Goal: Answer question/provide support: Answer question/provide support

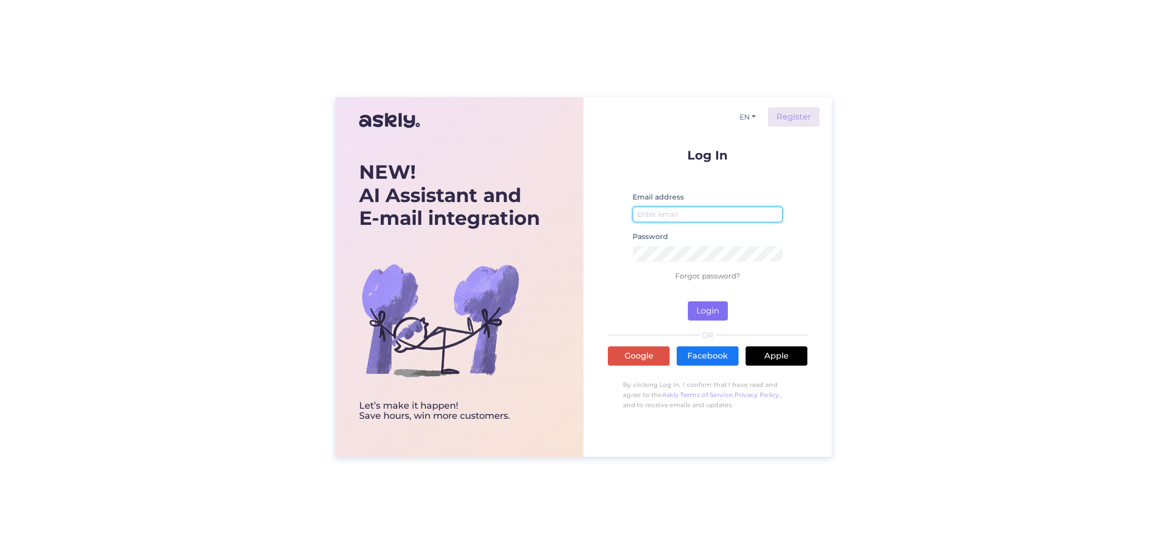
type input "[EMAIL_ADDRESS][DOMAIN_NAME]"
click at [710, 312] on button "Login" at bounding box center [708, 310] width 40 height 19
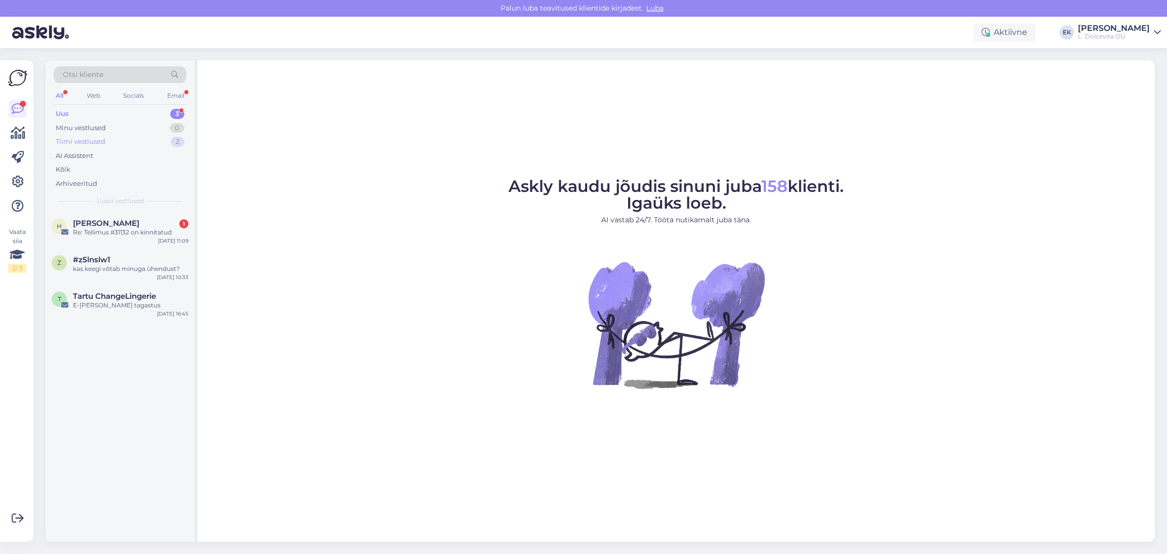
click at [81, 140] on div "Tiimi vestlused" at bounding box center [81, 142] width 50 height 10
click at [98, 269] on span "Anneliis Rohtsalu" at bounding box center [106, 268] width 67 height 9
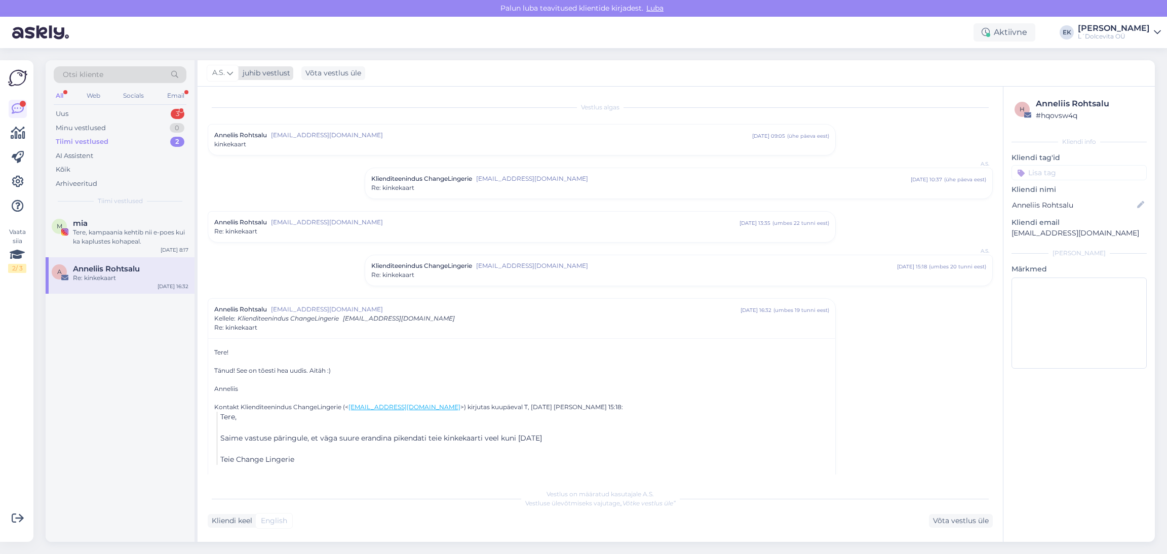
click at [260, 71] on div "juhib vestlust" at bounding box center [265, 73] width 52 height 11
click at [144, 398] on div "m mia Tere, kampaania kehtib nii e-poes kui ka kaplustes kohapeal. [DATE] 8:17 …" at bounding box center [120, 377] width 149 height 330
click at [117, 234] on div "Tere, kampaania kehtib nii e-poes kui ka kaplustes kohapeal." at bounding box center [131, 237] width 116 height 18
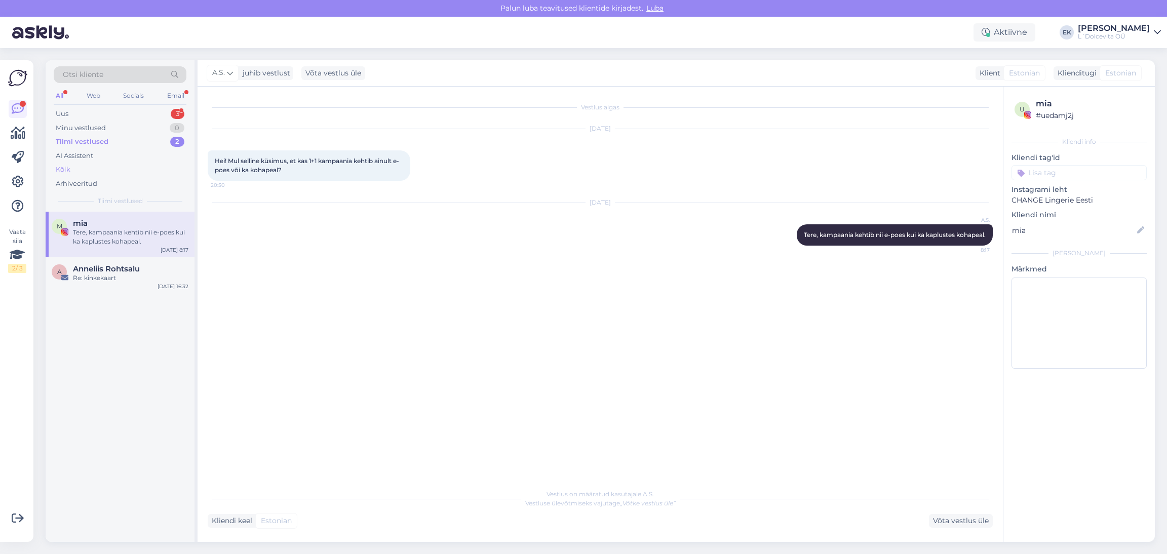
click at [77, 164] on div "Kõik" at bounding box center [120, 170] width 133 height 14
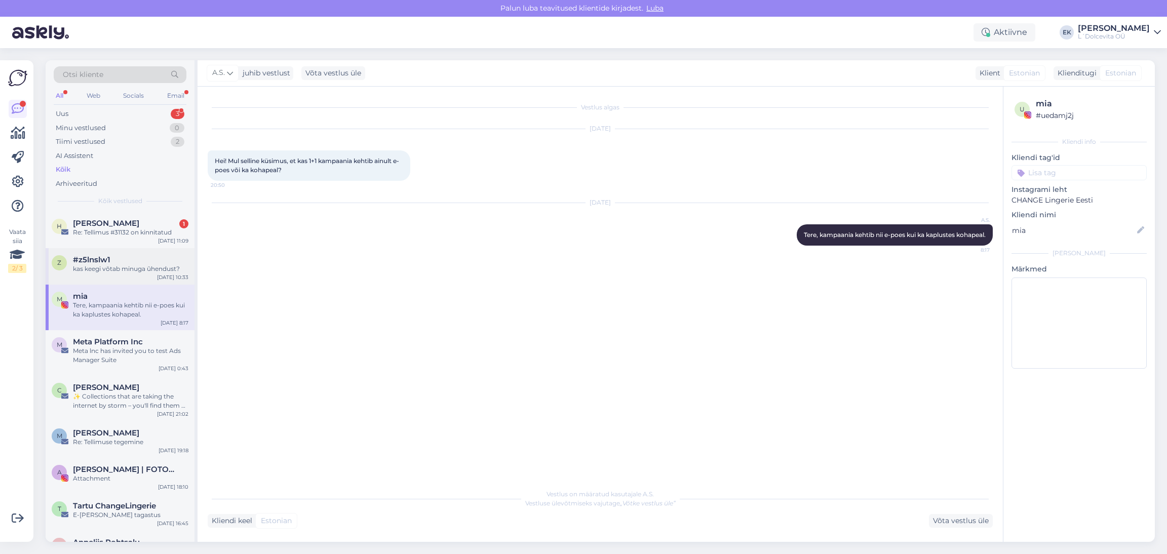
click at [100, 264] on span "#z5lnslw1" at bounding box center [91, 259] width 37 height 9
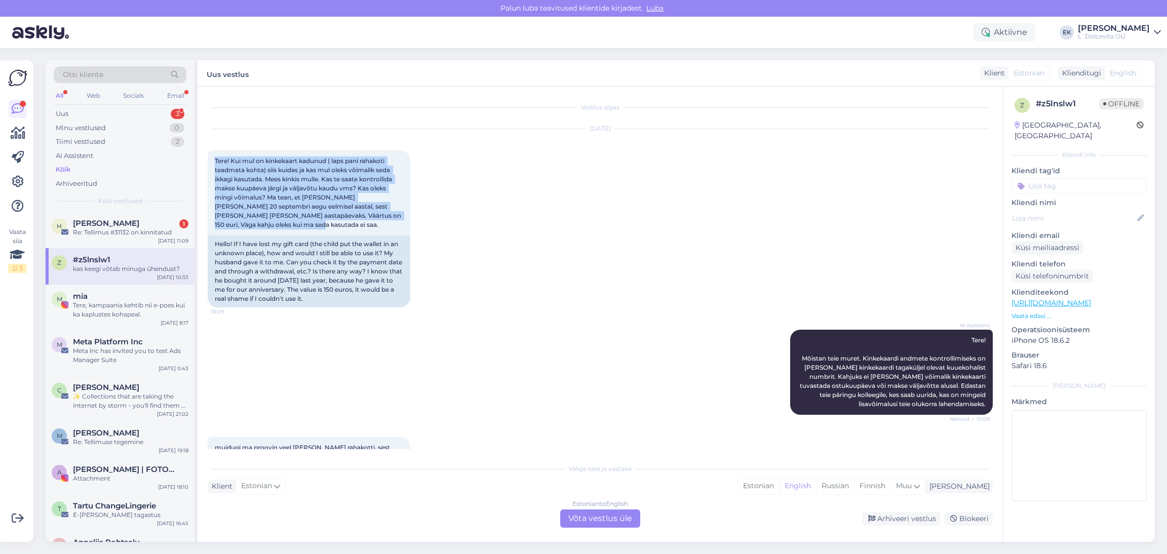
drag, startPoint x: 239, startPoint y: 226, endPoint x: 205, endPoint y: 159, distance: 75.7
click at [205, 159] on div "Vestlus algas [DATE] Tere! Kui mul on kinkekaart kadunud ( laps pani rahakoti t…" at bounding box center [601, 315] width 806 height 456
copy span "Tere! Kui mul on kinkekaart kadunud ( laps pani rahakoti teadmata kohta) siis k…"
